Goal: Check status: Check status

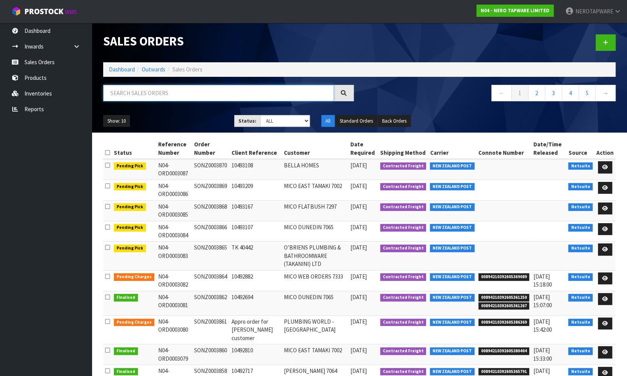
click at [138, 92] on input "text" at bounding box center [218, 93] width 231 height 16
paste input "SONZ0003853"
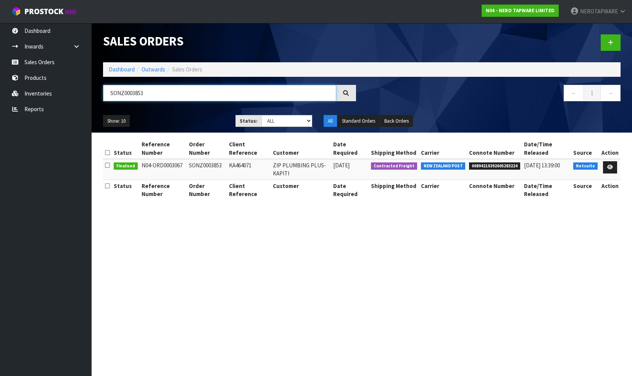
type input "SONZ0003853"
drag, startPoint x: 144, startPoint y: 91, endPoint x: 98, endPoint y: 91, distance: 45.8
click at [98, 91] on div "SONZ0003853" at bounding box center [229, 96] width 265 height 22
